Goal: Task Accomplishment & Management: Manage account settings

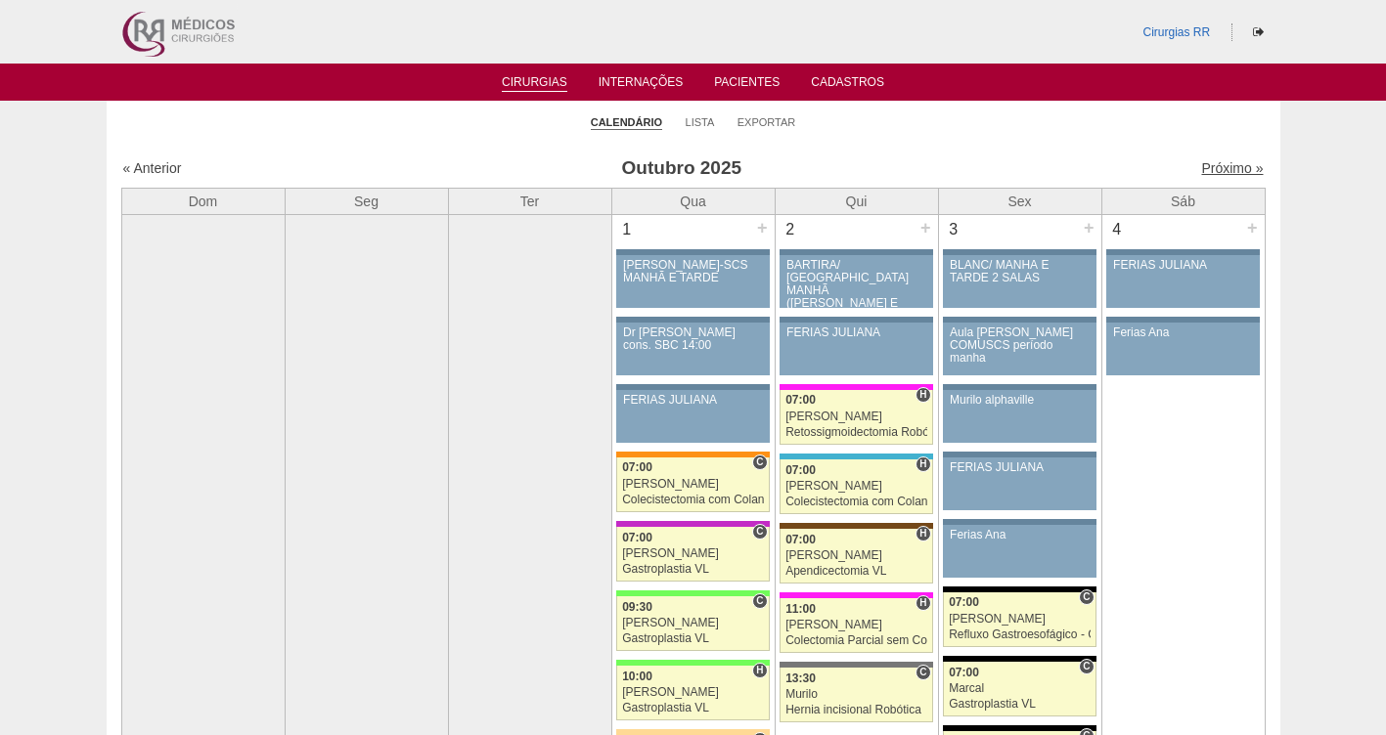
click at [1210, 171] on link "Próximo »" at bounding box center [1232, 168] width 62 height 16
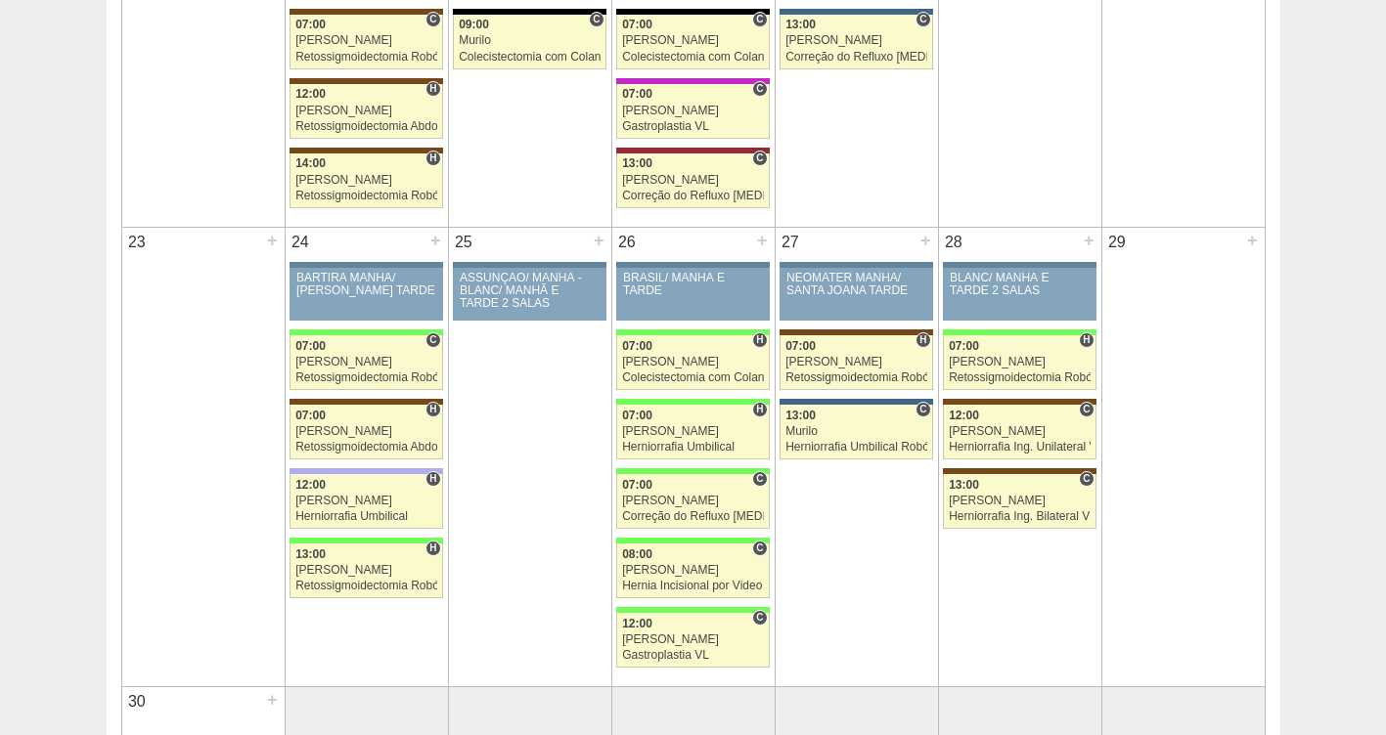
scroll to position [2043, 0]
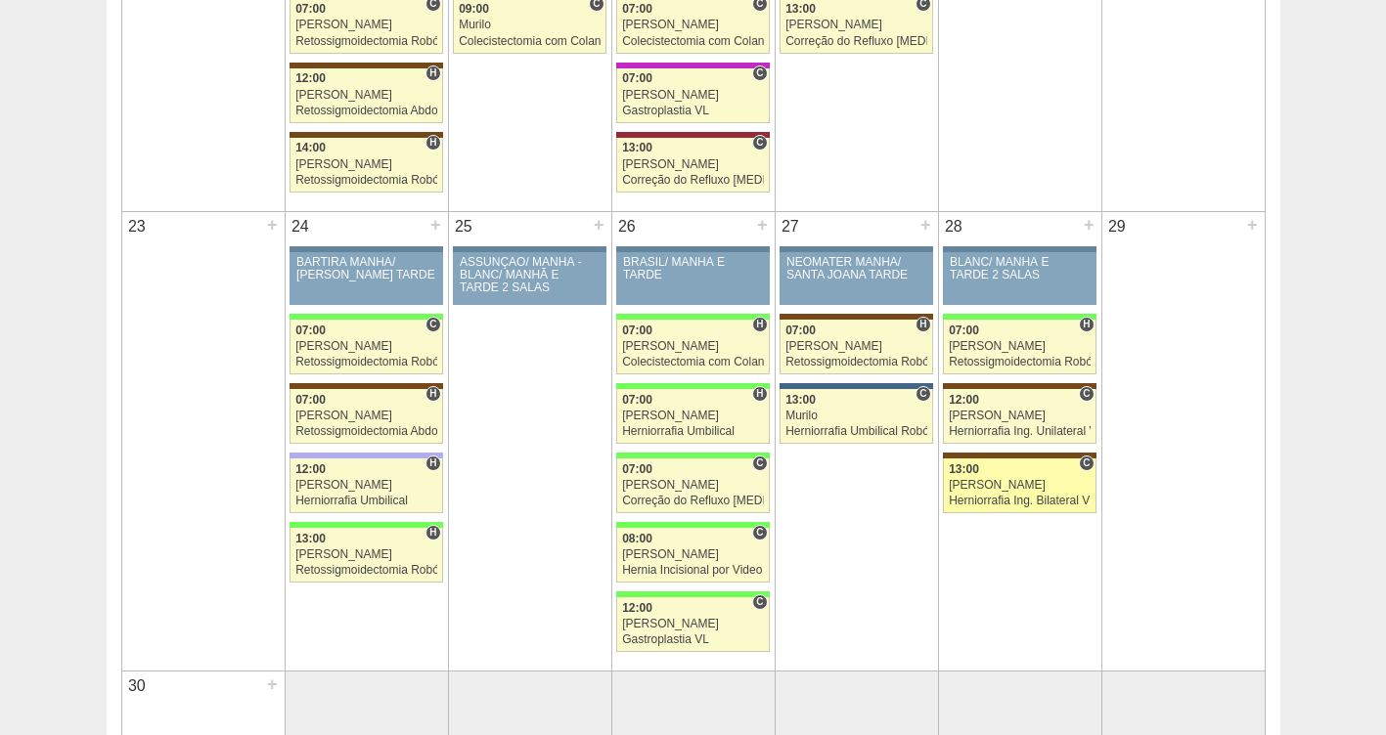
click at [985, 480] on div "[PERSON_NAME]" at bounding box center [1020, 485] width 142 height 13
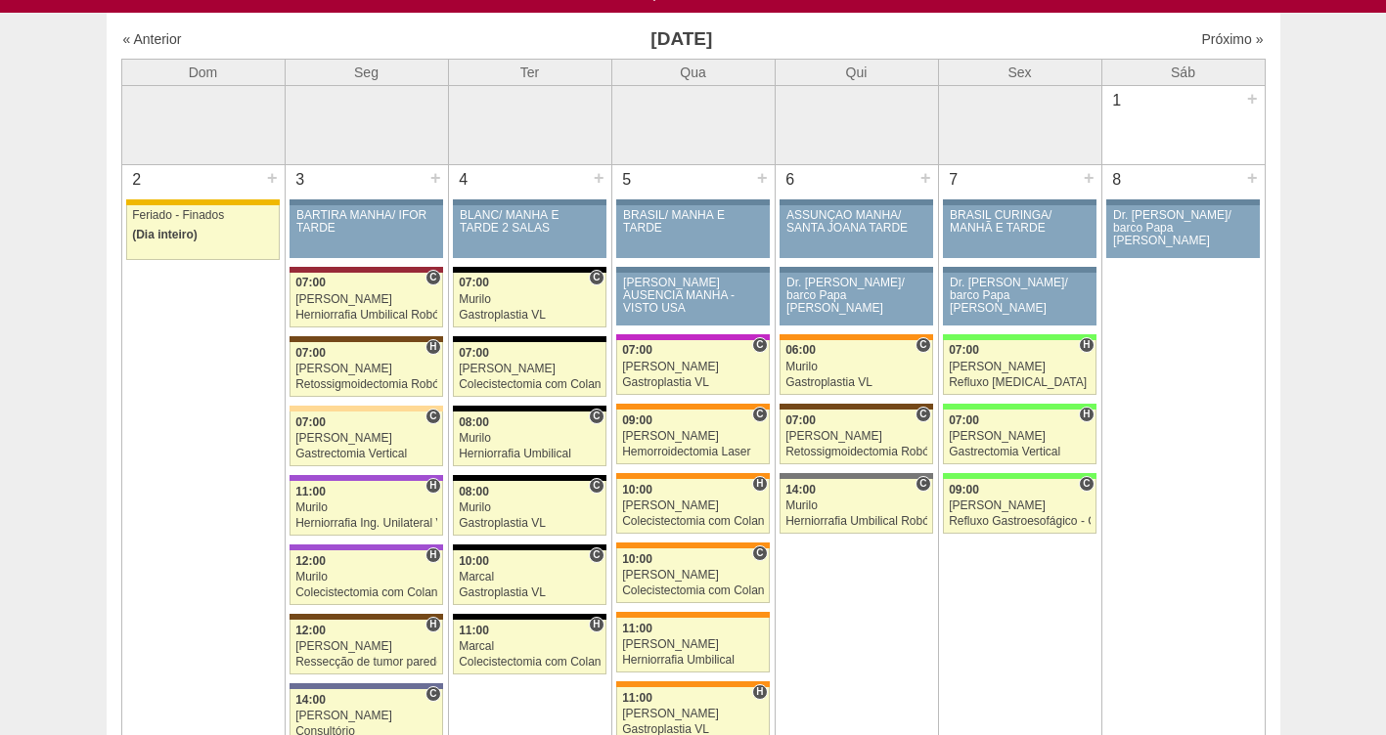
scroll to position [52, 0]
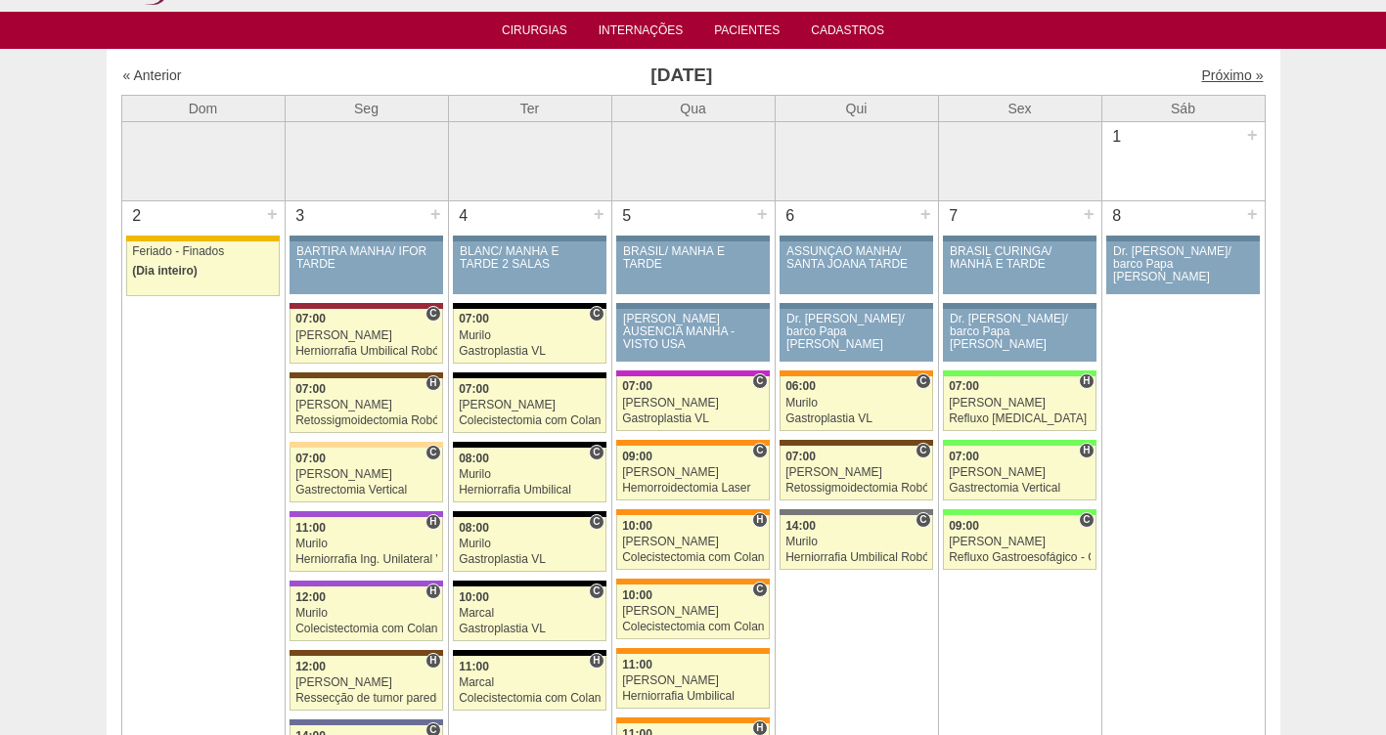
click at [1216, 70] on link "Próximo »" at bounding box center [1232, 75] width 62 height 16
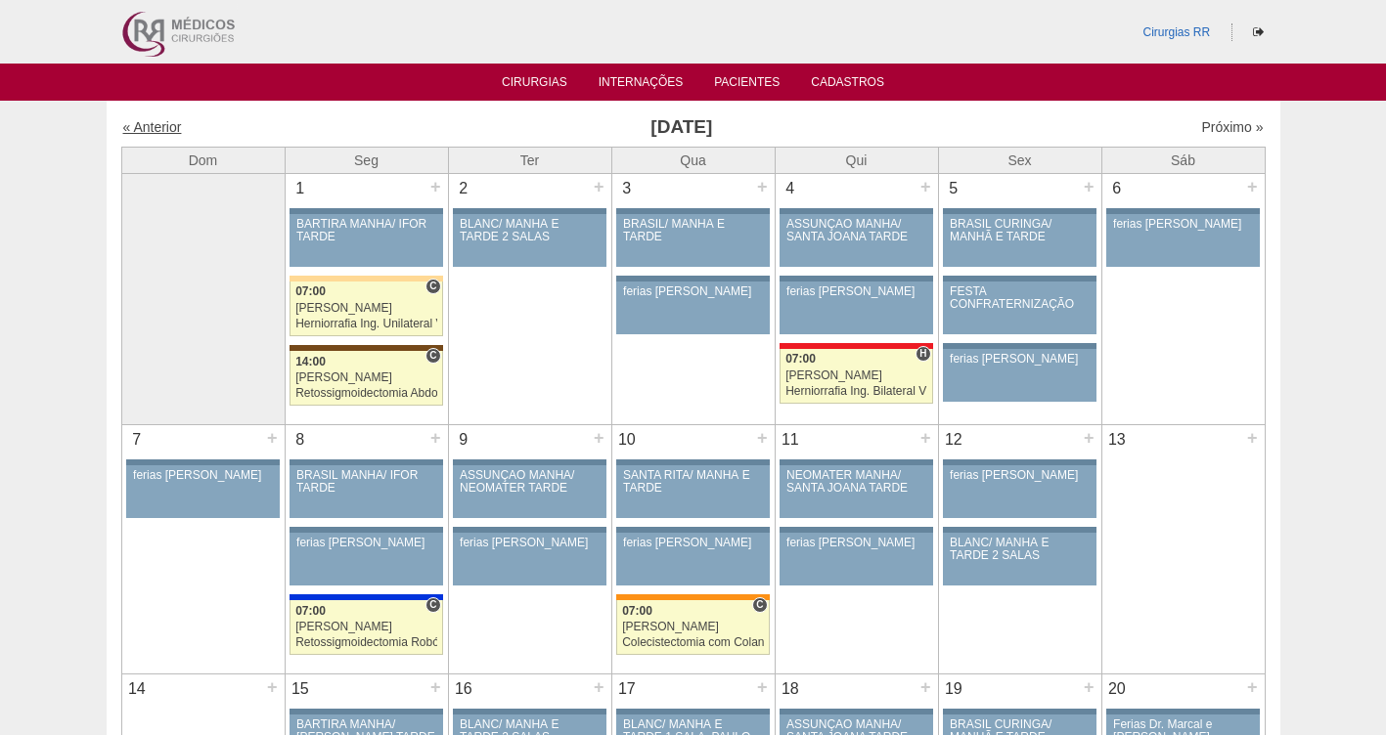
click at [155, 124] on link "« Anterior" at bounding box center [152, 127] width 59 height 16
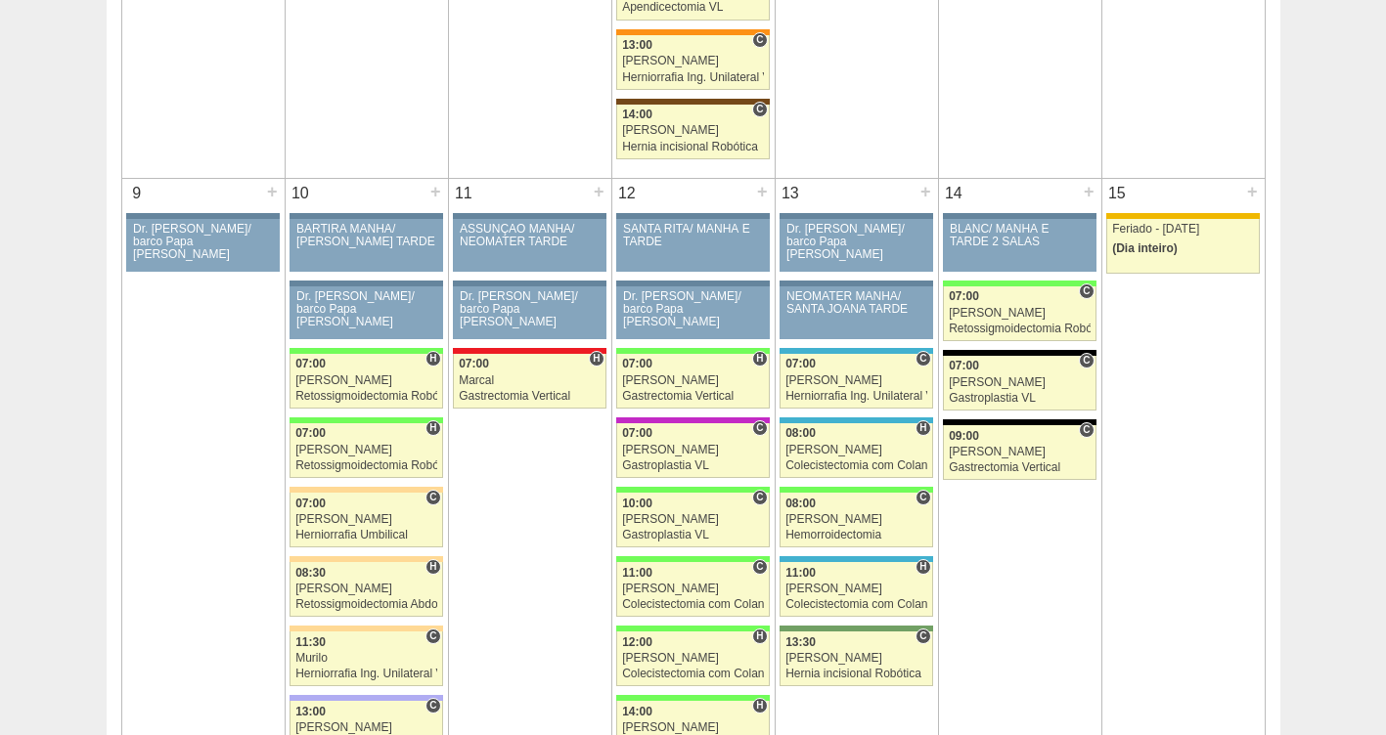
scroll to position [954, 0]
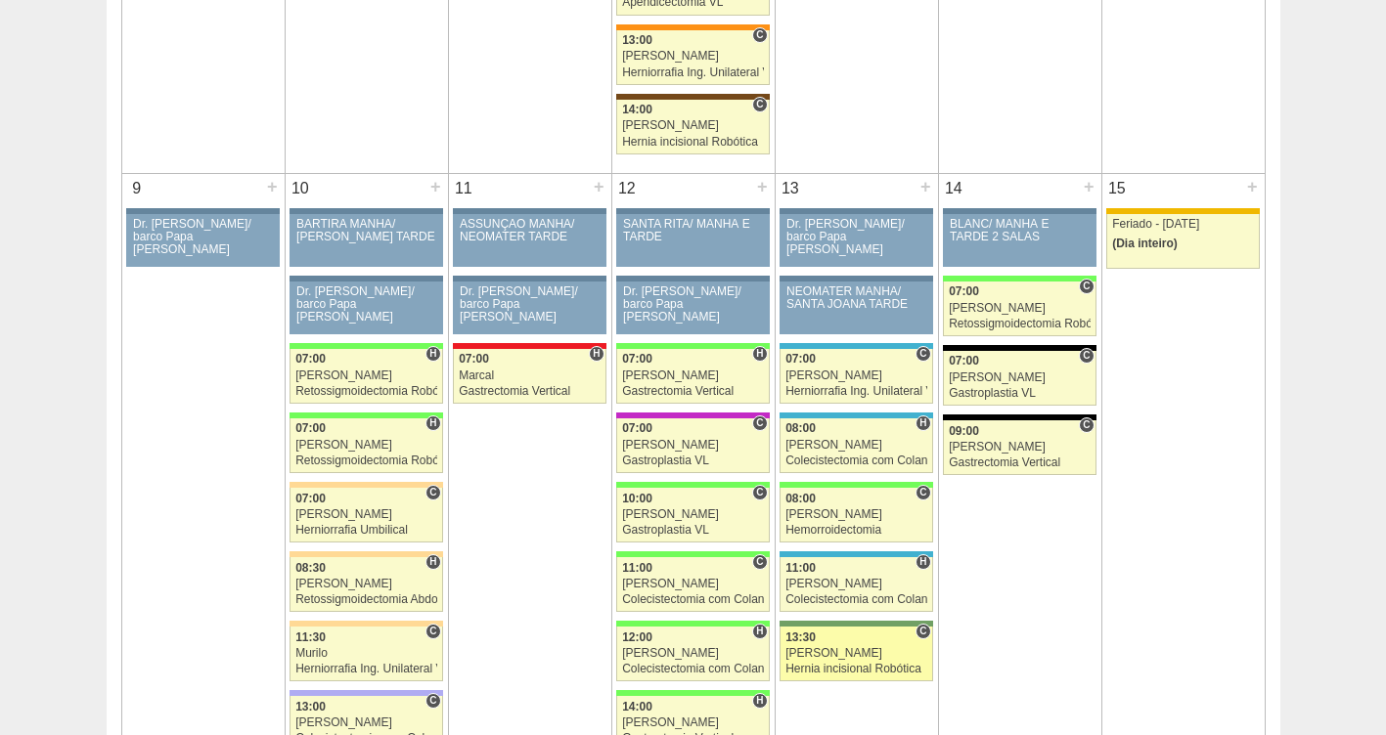
click at [852, 655] on div "[PERSON_NAME]" at bounding box center [856, 653] width 142 height 13
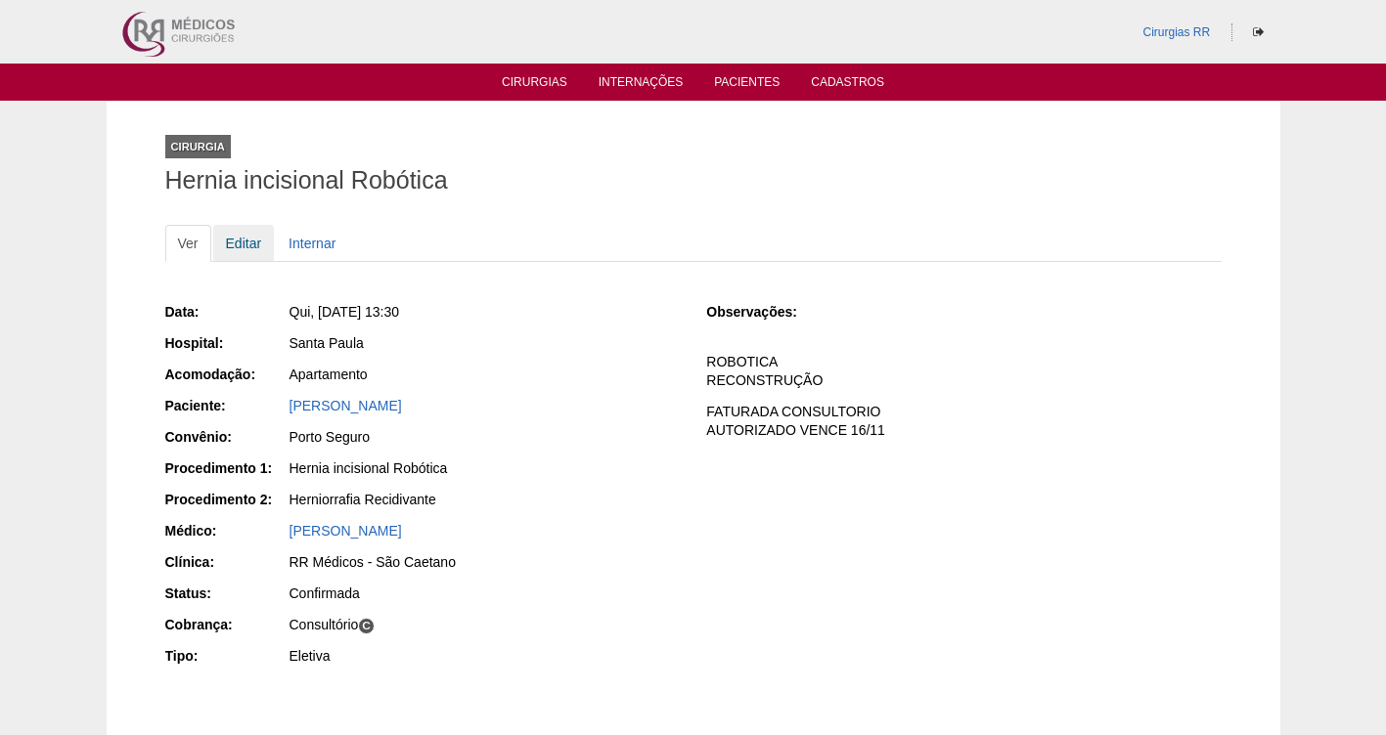
click at [246, 243] on link "Editar" at bounding box center [244, 243] width 62 height 37
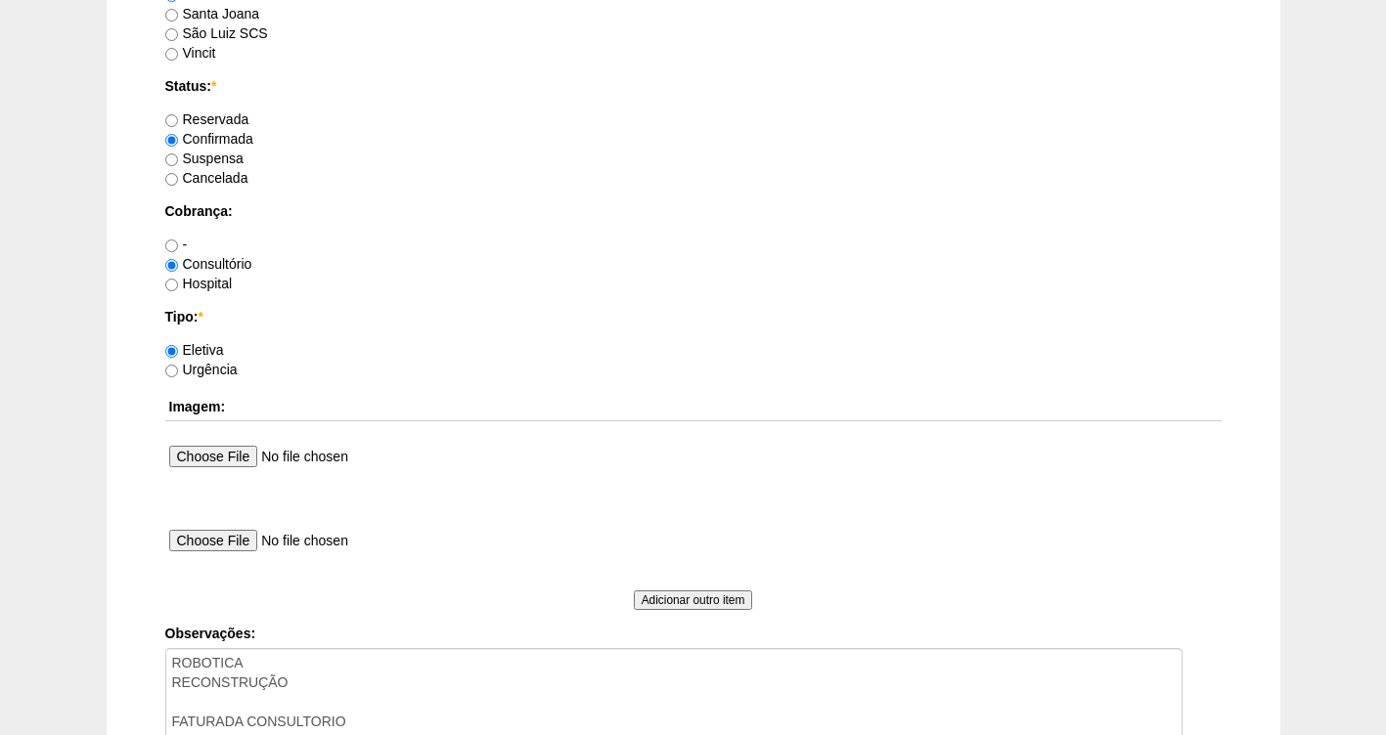
scroll to position [1785, 0]
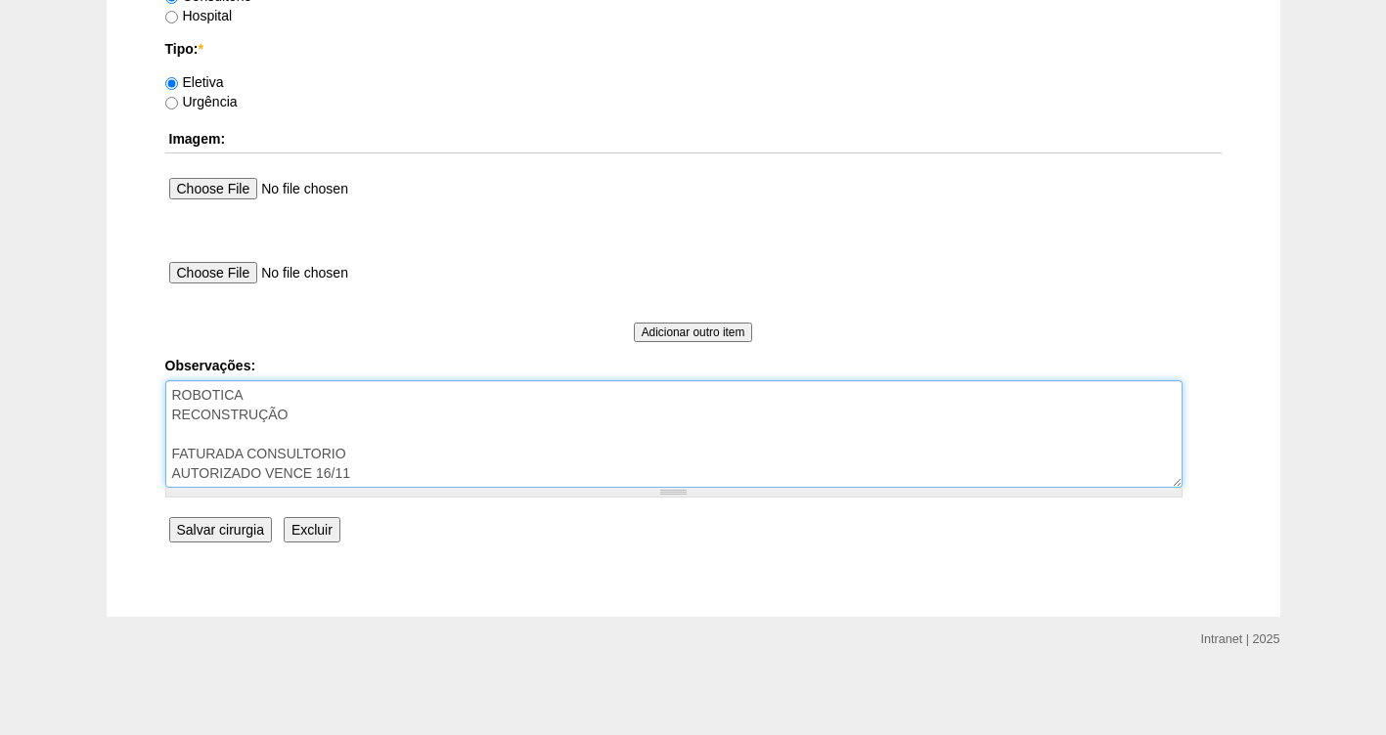
click at [187, 430] on textarea "ROBOTICA RECONSTRUÇÃO FATURADA CONSULTORIO AUTORIZADO VENCE 16/11" at bounding box center [673, 434] width 1017 height 108
type textarea "ROBOTICA RECONSTRUÇÃO FALATA AVISO FATURADA CONSULTORIO AUTORIZADO VENCE 16/11"
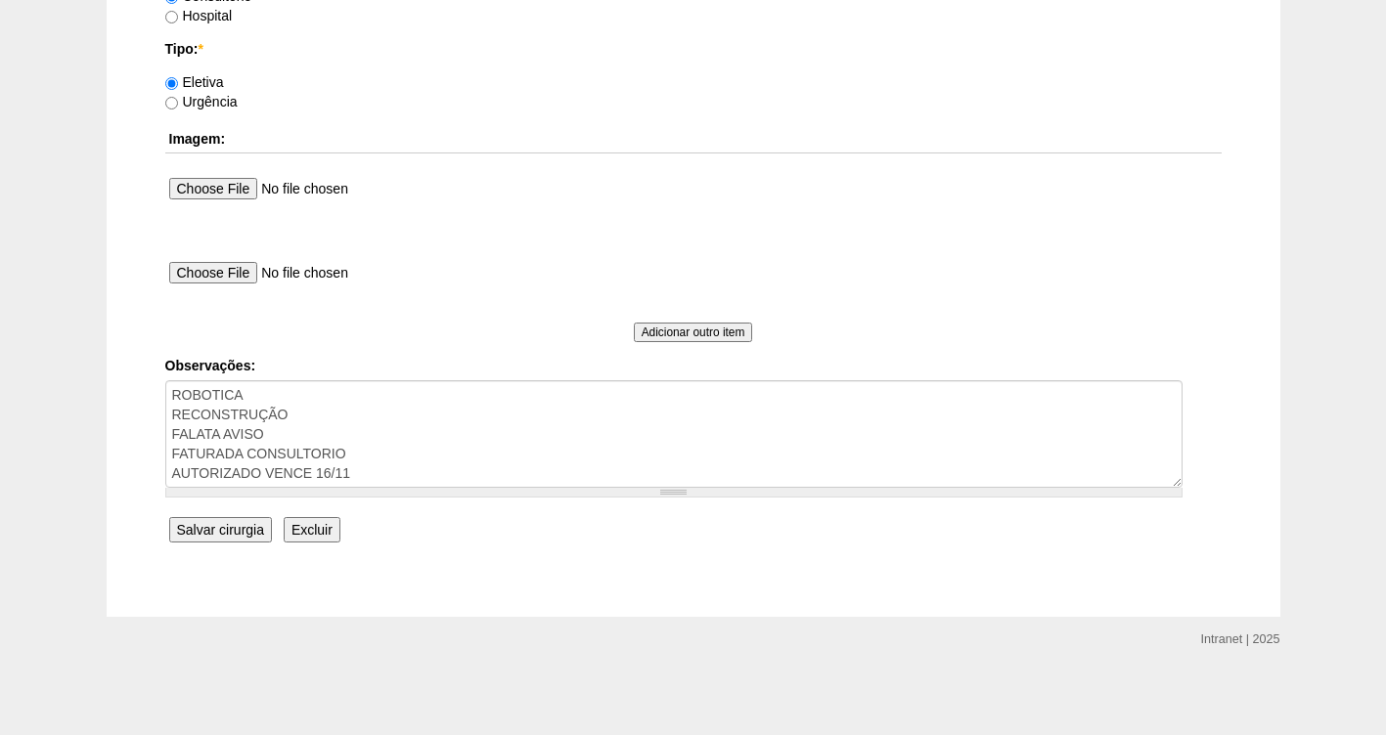
click at [244, 529] on input "Salvar cirurgia" at bounding box center [220, 529] width 103 height 25
